Goal: Use online tool/utility: Utilize a website feature to perform a specific function

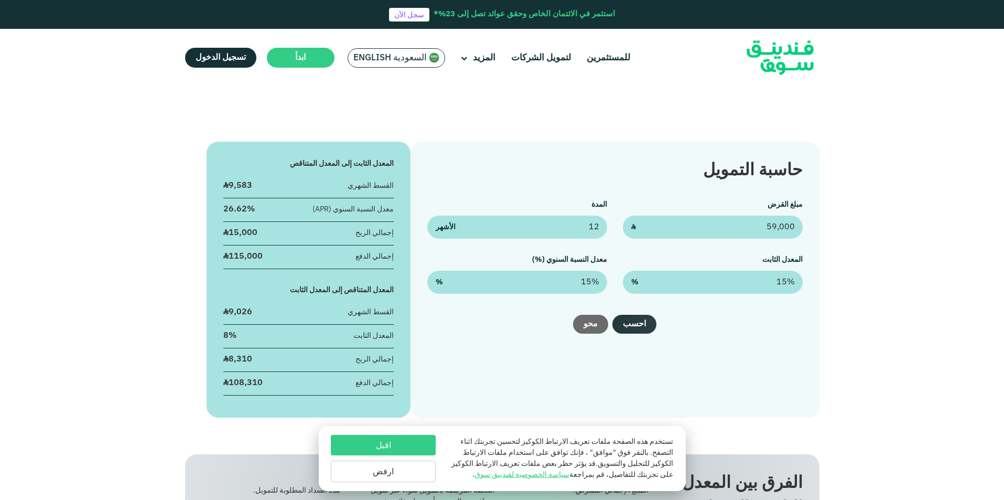
type input "59,000"
click at [633, 323] on button "احسب" at bounding box center [634, 324] width 44 height 19
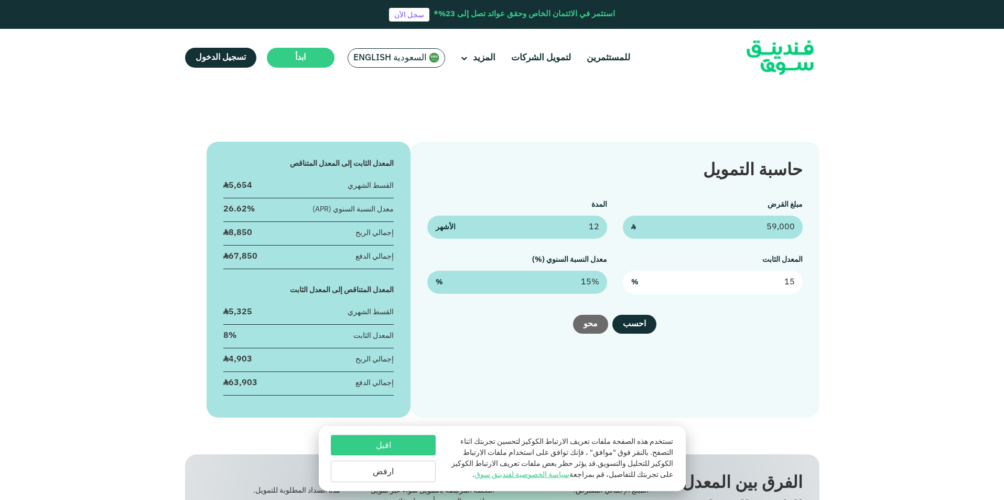
click at [746, 284] on input "15" at bounding box center [713, 281] width 180 height 23
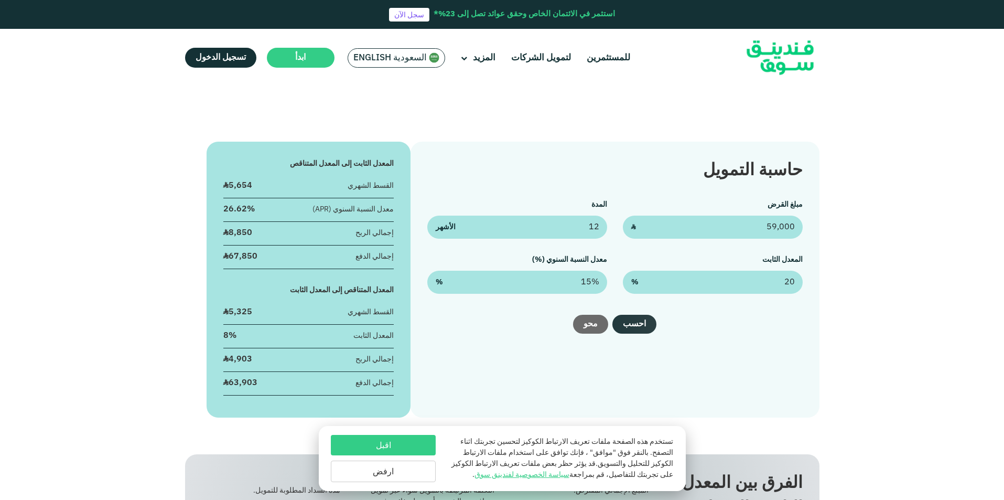
type input "20%"
click at [642, 322] on button "احسب" at bounding box center [634, 324] width 44 height 19
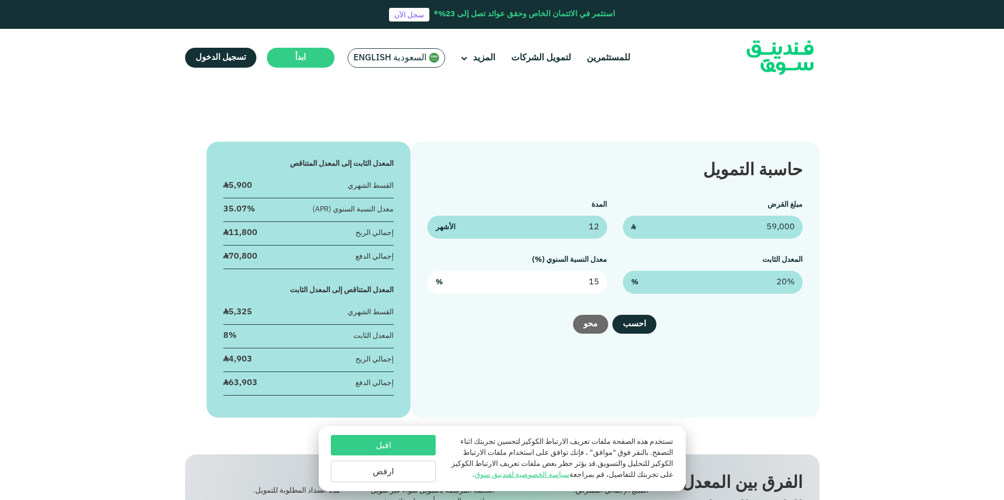
click at [570, 276] on input "15" at bounding box center [517, 281] width 180 height 23
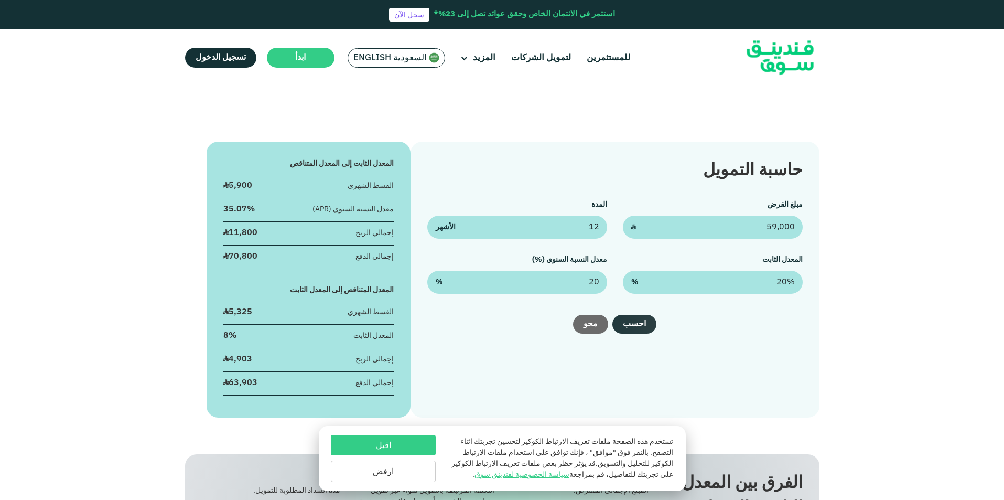
type input "20%"
click at [640, 328] on button "احسب" at bounding box center [634, 324] width 44 height 19
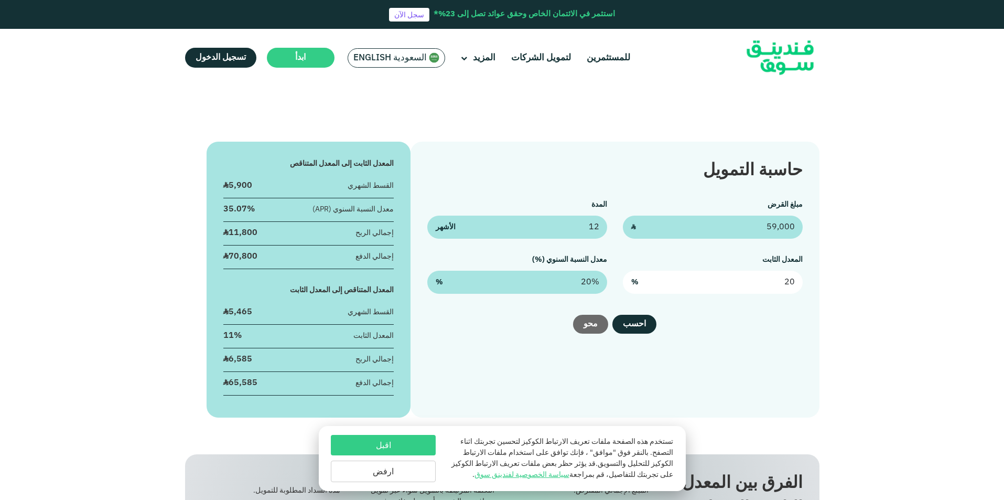
click at [730, 284] on input "20" at bounding box center [713, 281] width 180 height 23
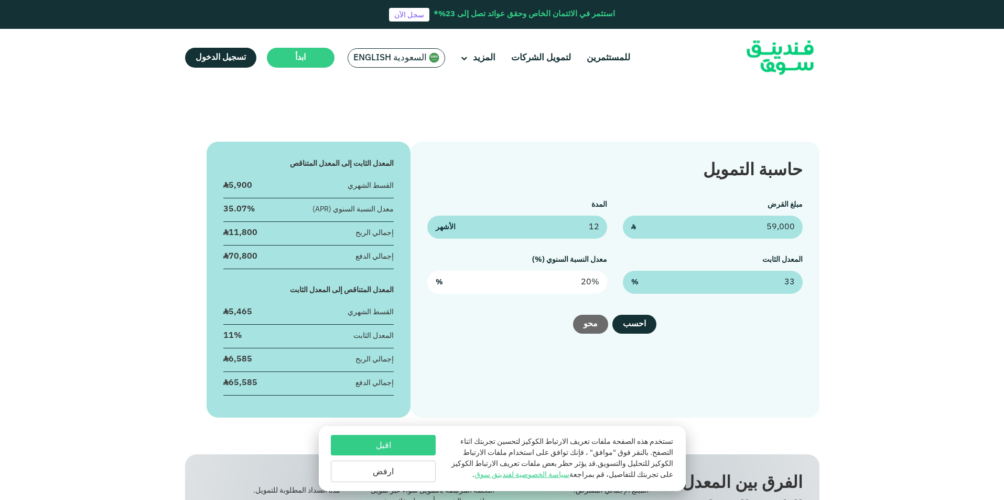
type input "33%"
click at [559, 282] on input "20" at bounding box center [517, 281] width 180 height 23
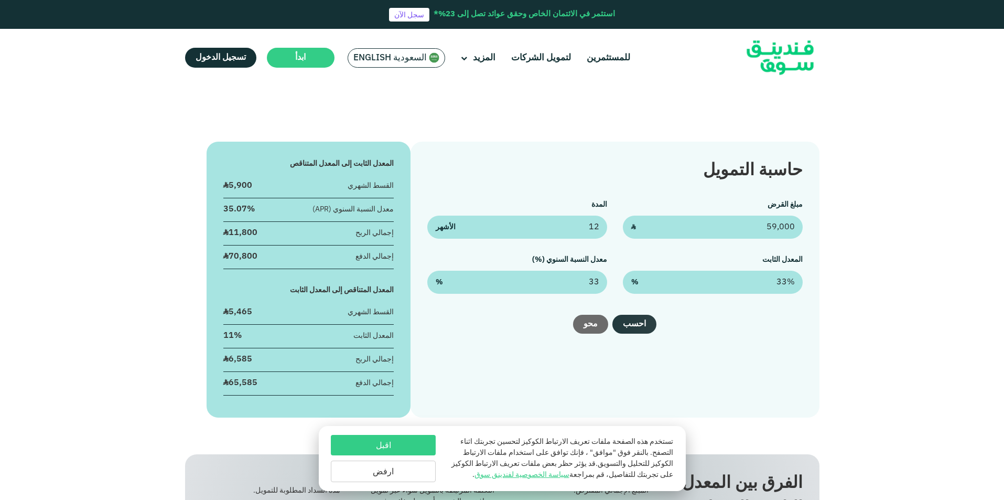
type input "33%"
click at [638, 326] on button "احسب" at bounding box center [634, 324] width 44 height 19
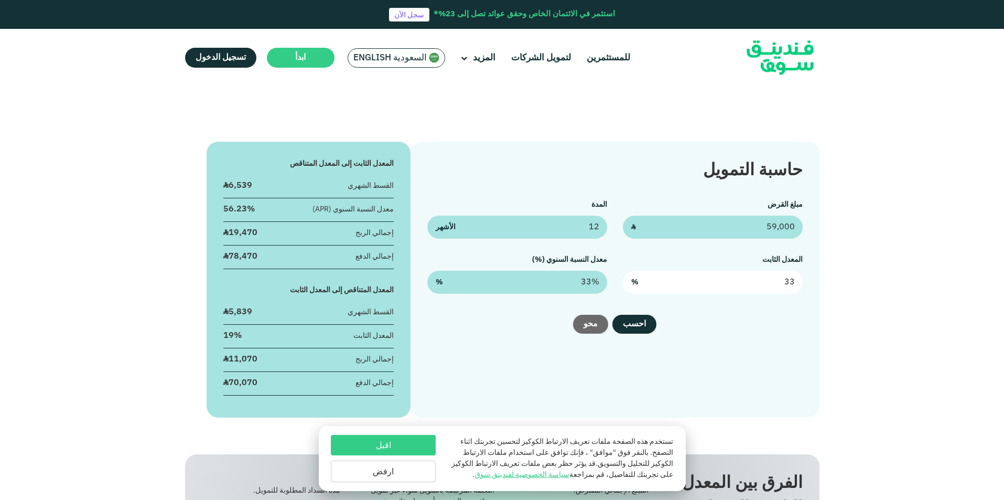
drag, startPoint x: 755, startPoint y: 284, endPoint x: 831, endPoint y: 284, distance: 76.0
click at [831, 284] on div "حاسبة التمويل مبلغ القرض 59,000 ʢ المدة 12 الأشهر المعدل الثابت 33 % معدل النسب…" at bounding box center [502, 280] width 1004 height 276
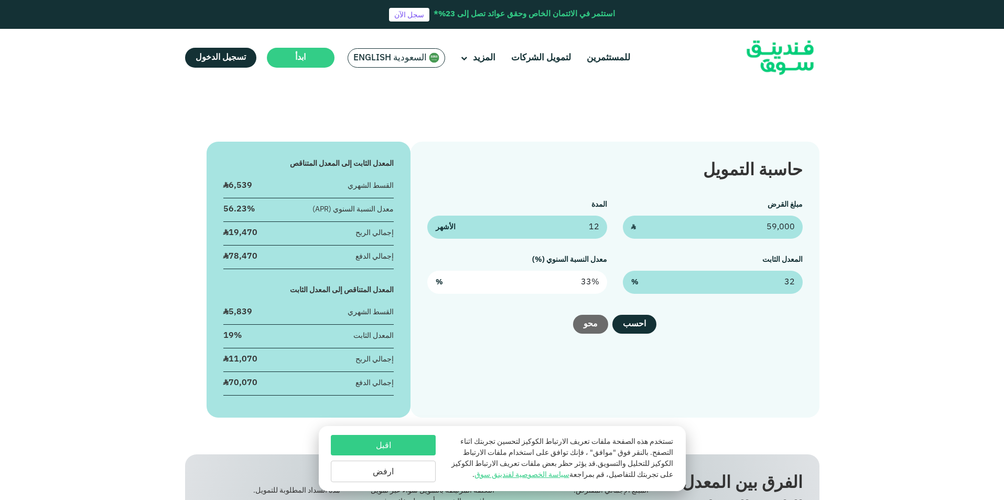
type input "32%"
click at [538, 286] on input "33" at bounding box center [517, 281] width 180 height 23
click at [538, 283] on input "33" at bounding box center [517, 281] width 180 height 23
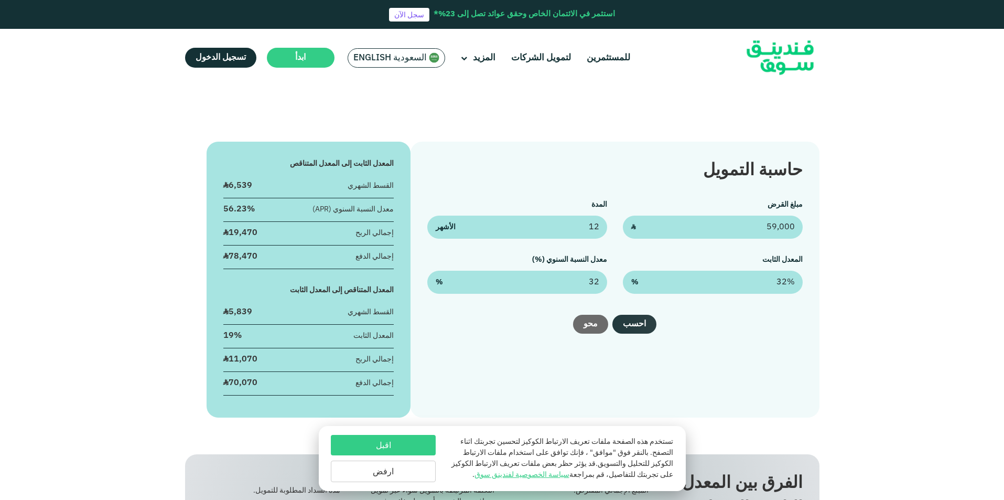
type input "32%"
click at [629, 326] on button "احسب" at bounding box center [634, 324] width 44 height 19
click at [231, 335] on div "18%" at bounding box center [232, 336] width 18 height 12
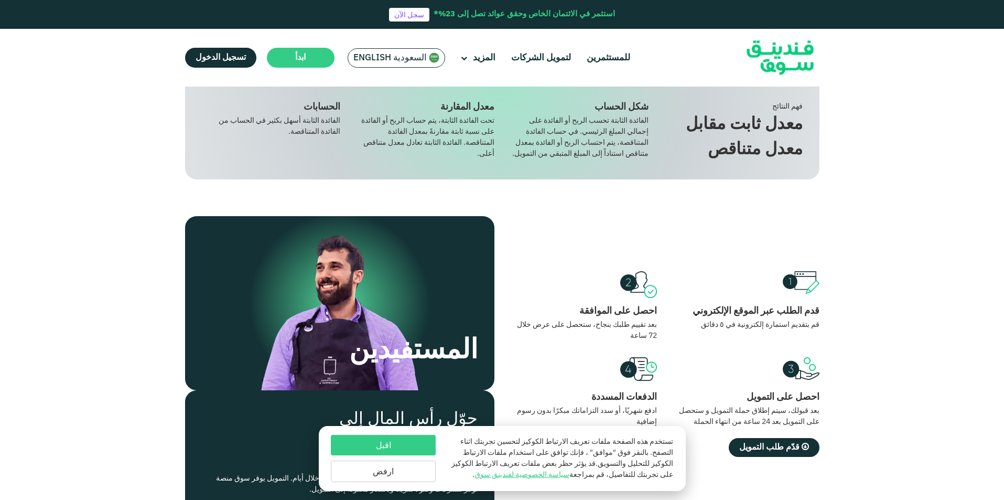
scroll to position [315, 0]
